Goal: Navigation & Orientation: Understand site structure

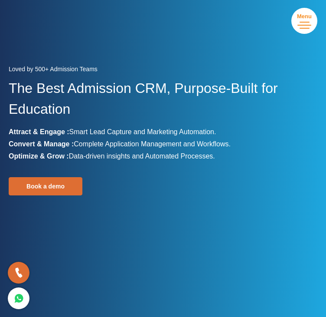
click at [0, 0] on span "Menu" at bounding box center [0, 0] width 0 height 0
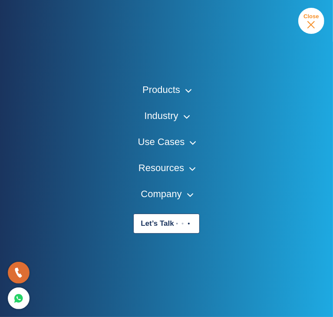
click at [174, 90] on link "Products" at bounding box center [166, 89] width 48 height 13
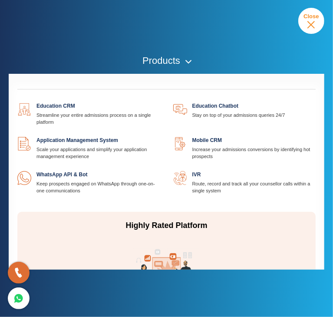
click at [178, 58] on link "Products" at bounding box center [166, 60] width 48 height 13
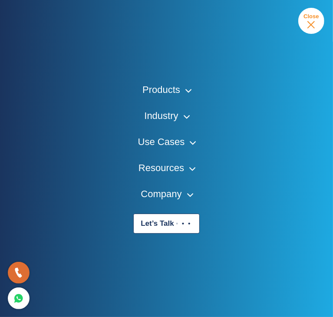
click at [174, 115] on link "Industry" at bounding box center [166, 115] width 44 height 13
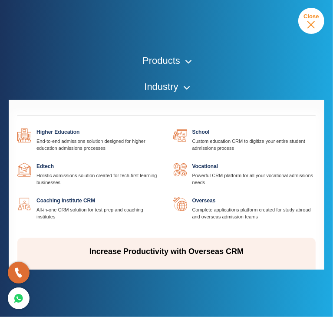
click at [178, 87] on link "Industry" at bounding box center [166, 86] width 44 height 13
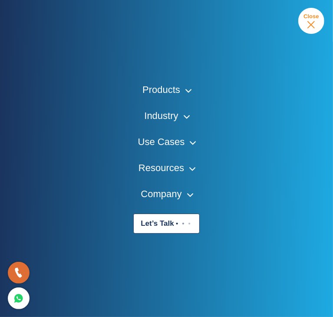
click at [177, 143] on link "Use Cases" at bounding box center [166, 141] width 57 height 13
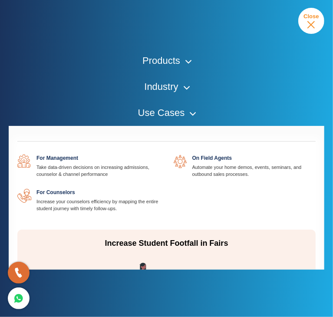
click at [177, 115] on link "Use Cases" at bounding box center [166, 112] width 57 height 13
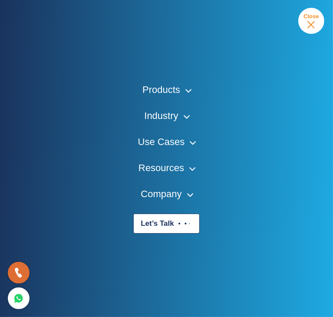
click at [169, 162] on link "Resources" at bounding box center [166, 167] width 56 height 13
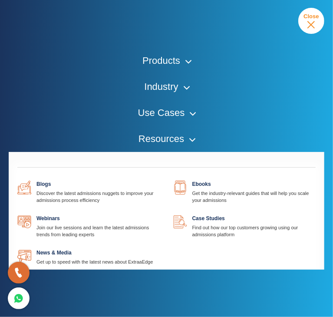
click at [179, 137] on link "Resources" at bounding box center [166, 138] width 56 height 13
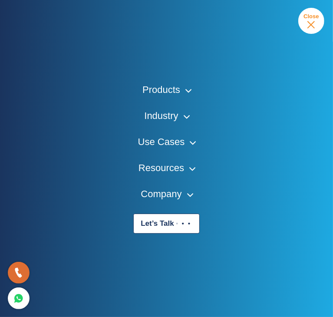
click at [181, 197] on link "Company" at bounding box center [166, 193] width 51 height 13
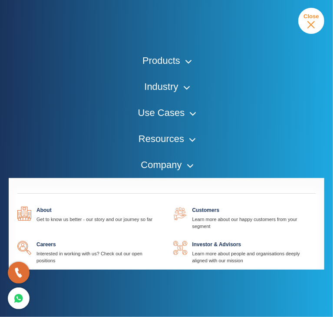
click at [152, 206] on link at bounding box center [152, 206] width 0 height 0
